Goal: Communication & Community: Share content

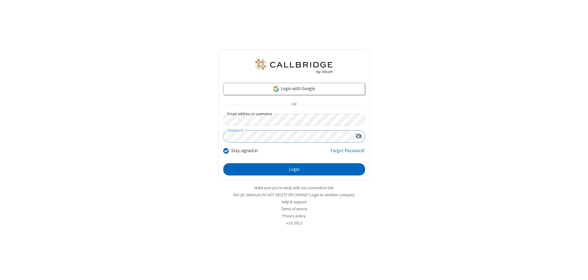
click at [294, 170] on button "Login" at bounding box center [294, 169] width 142 height 12
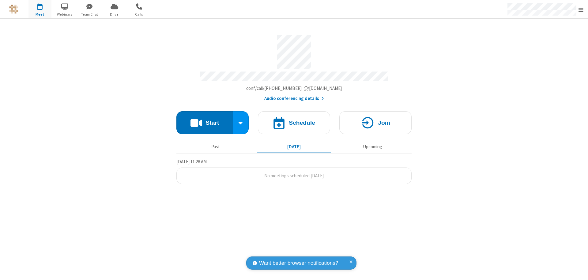
click at [204, 120] on button "Start" at bounding box center [204, 122] width 57 height 23
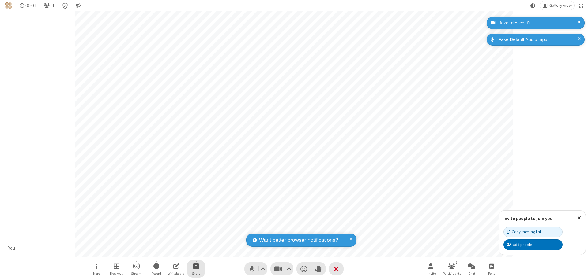
click at [196, 266] on span "Start sharing" at bounding box center [196, 267] width 6 height 8
click at [196, 229] on span "Share additional camera" at bounding box center [199, 230] width 45 height 5
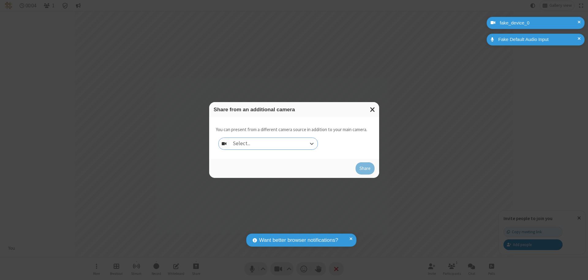
click at [273, 144] on div "Select..." at bounding box center [274, 144] width 88 height 12
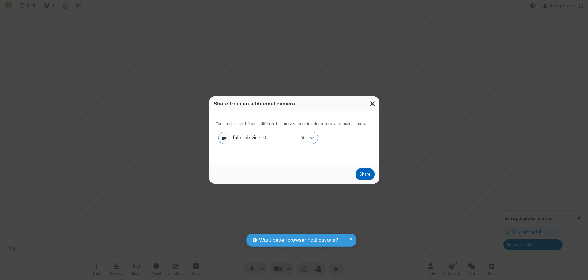
click at [364, 176] on button "Share" at bounding box center [364, 174] width 19 height 12
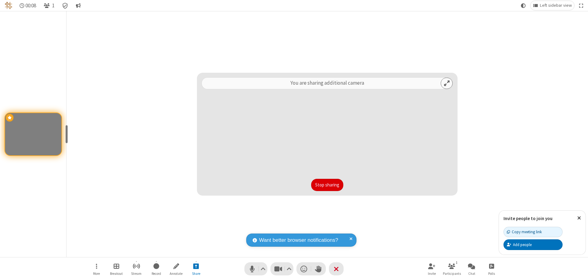
click at [327, 185] on button "Stop sharing" at bounding box center [327, 185] width 32 height 12
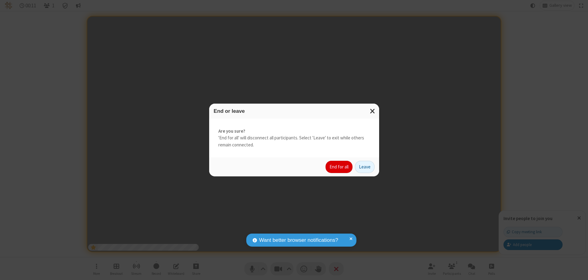
click at [339, 167] on button "End for all" at bounding box center [338, 167] width 27 height 12
